Goal: Transaction & Acquisition: Purchase product/service

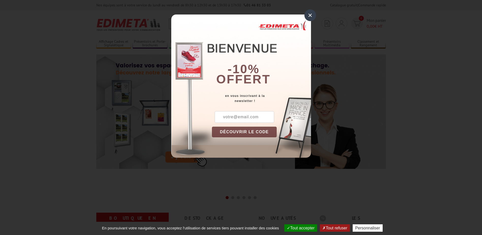
click at [309, 16] on div "×" at bounding box center [310, 15] width 12 height 12
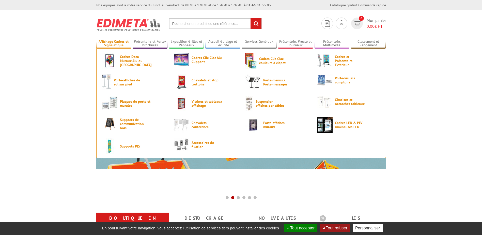
click at [101, 46] on link "Affichage Cadres et Signalétique" at bounding box center [113, 43] width 35 height 8
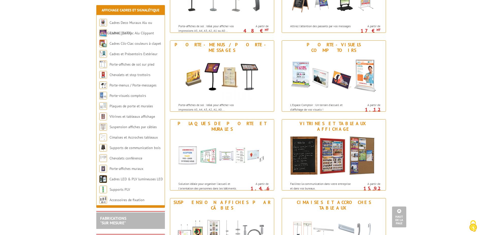
scroll to position [305, 0]
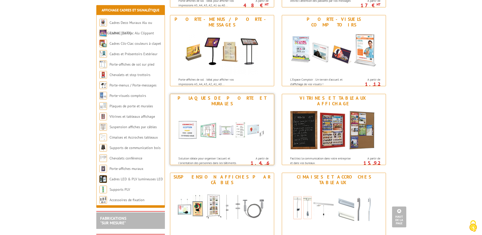
click at [224, 129] on img at bounding box center [222, 131] width 94 height 46
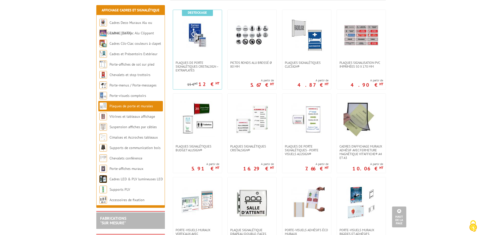
scroll to position [152, 0]
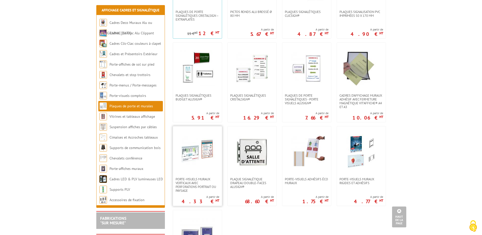
click at [206, 152] on img at bounding box center [198, 152] width 36 height 36
click at [355, 71] on img at bounding box center [361, 68] width 36 height 36
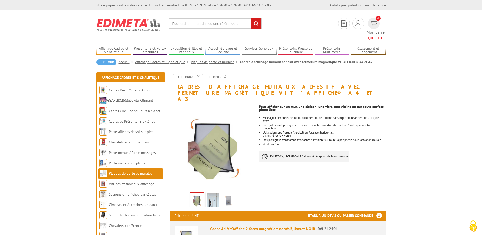
click at [211, 193] on img at bounding box center [213, 201] width 12 height 16
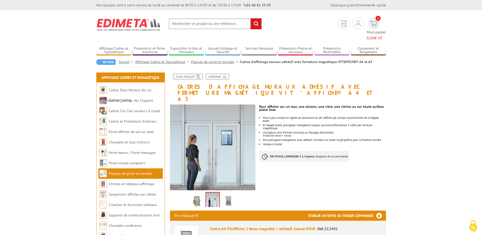
click at [229, 193] on img at bounding box center [228, 201] width 12 height 16
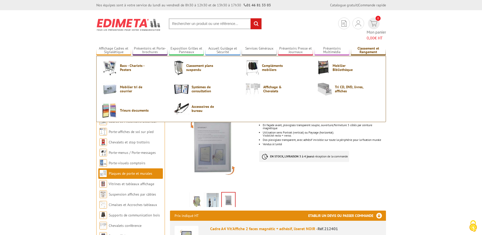
click at [373, 46] on link "Classement et Rangement" at bounding box center [368, 50] width 35 height 8
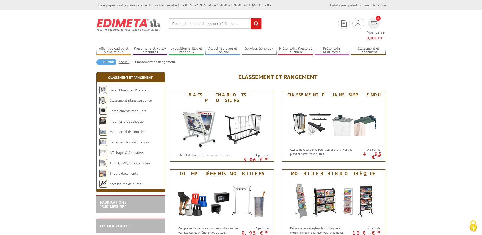
click at [220, 26] on input "text" at bounding box center [215, 23] width 93 height 11
type input "boite archives"
click at [250, 18] on input "rechercher" at bounding box center [255, 23] width 11 height 11
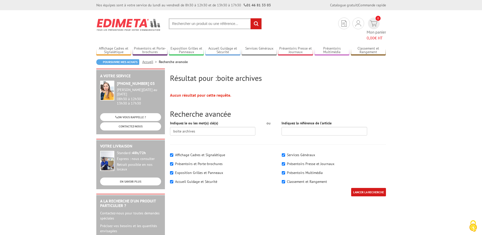
click at [223, 27] on input "text" at bounding box center [215, 23] width 93 height 11
type input "archives"
click at [250, 18] on input "rechercher" at bounding box center [255, 23] width 11 height 11
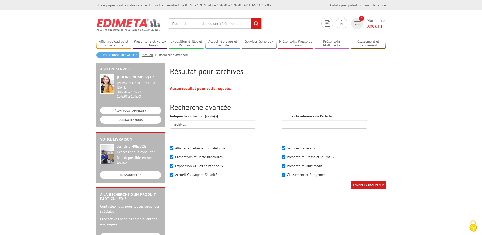
click at [178, 22] on input "text" at bounding box center [215, 23] width 93 height 11
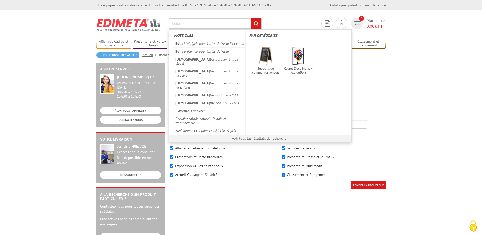
type input "boite"
click at [250, 18] on input "rechercher" at bounding box center [255, 23] width 11 height 11
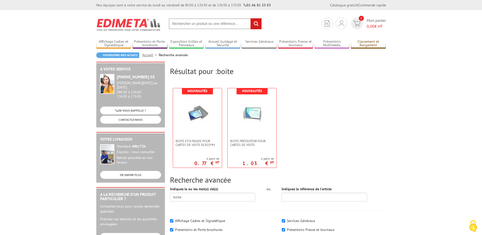
click at [374, 41] on link "Classement et Rangement" at bounding box center [368, 43] width 35 height 8
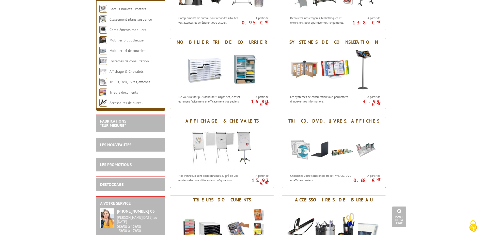
scroll to position [229, 0]
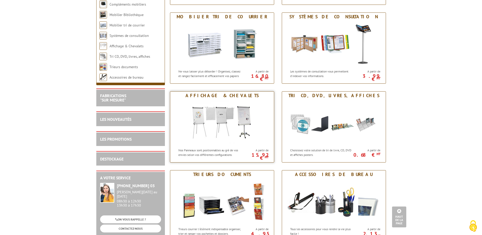
click at [247, 110] on img at bounding box center [221, 123] width 63 height 46
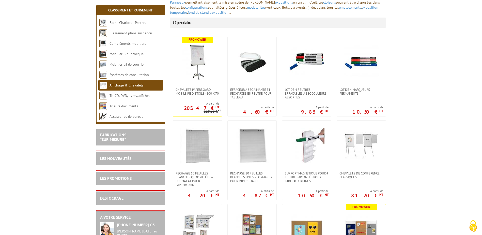
scroll to position [51, 0]
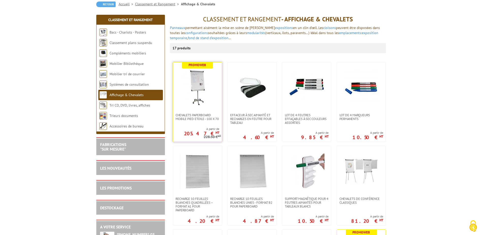
click at [204, 75] on img at bounding box center [198, 88] width 36 height 36
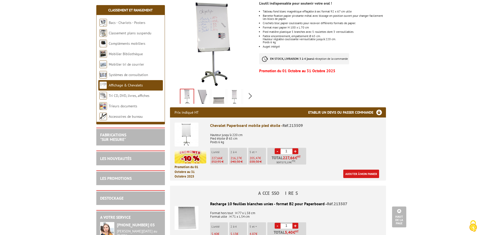
scroll to position [76, 0]
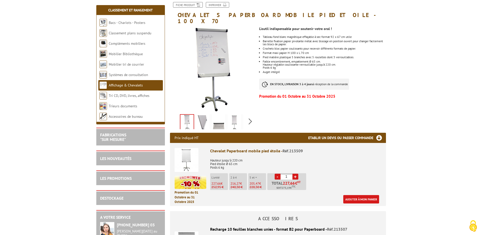
click at [180, 148] on img at bounding box center [187, 160] width 24 height 24
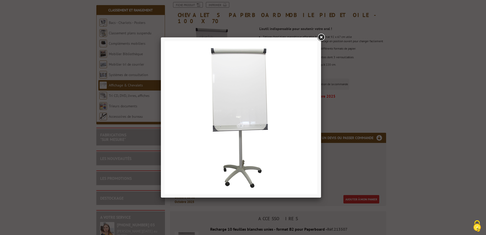
click at [320, 35] on link at bounding box center [320, 37] width 9 height 9
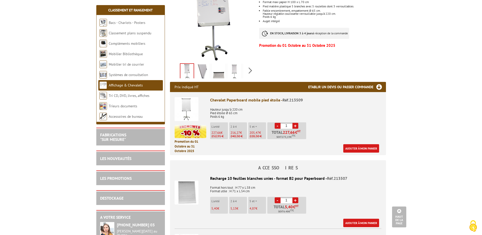
scroll to position [178, 0]
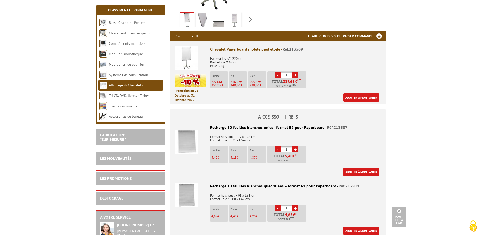
click at [191, 143] on img at bounding box center [187, 142] width 24 height 24
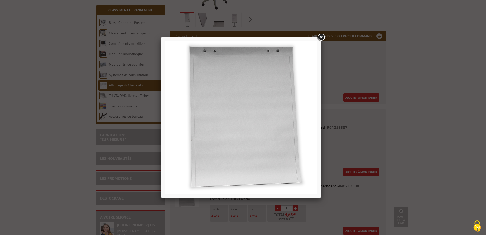
click at [324, 36] on link at bounding box center [320, 37] width 9 height 9
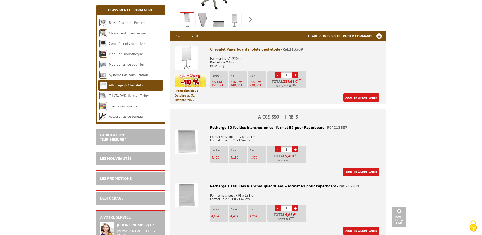
click at [181, 187] on img at bounding box center [187, 195] width 24 height 24
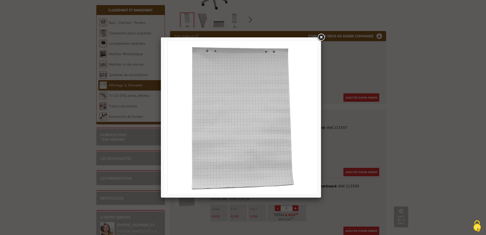
click at [321, 36] on link at bounding box center [320, 37] width 9 height 9
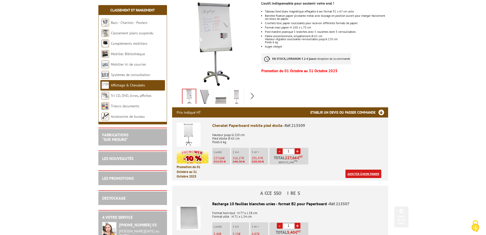
scroll to position [127, 0]
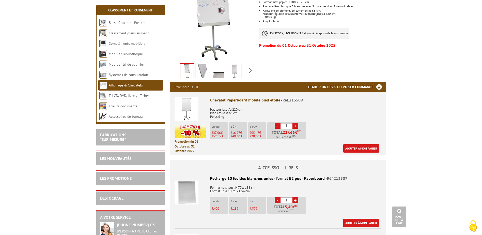
click at [369, 144] on link "Ajouter à mon panier" at bounding box center [361, 148] width 36 height 8
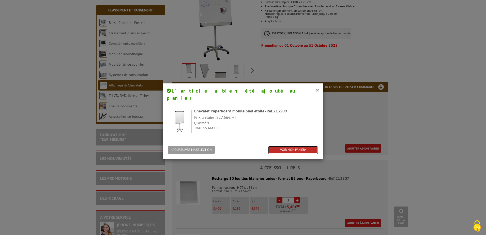
click at [273, 146] on link "VOIR MON PANIER" at bounding box center [293, 150] width 50 height 8
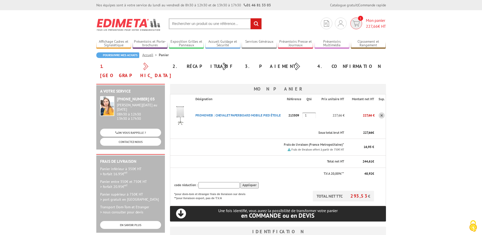
click at [355, 26] on img at bounding box center [355, 24] width 7 height 6
